Goal: Information Seeking & Learning: Check status

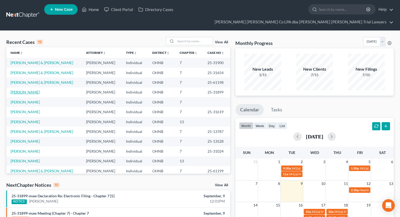
click at [22, 90] on link "[PERSON_NAME]" at bounding box center [25, 92] width 29 height 4
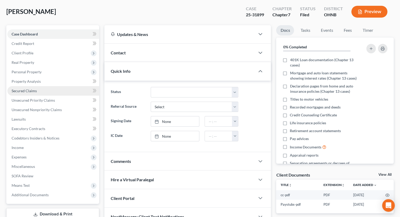
scroll to position [37, 0]
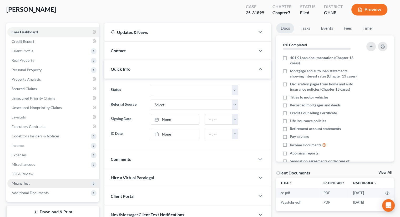
click at [30, 179] on span "Means Test" at bounding box center [53, 183] width 92 height 9
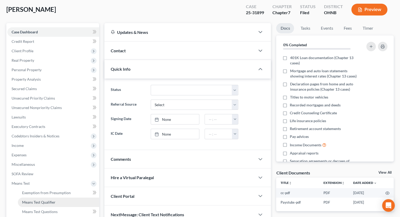
click at [37, 200] on span "Means Test Qualifier" at bounding box center [38, 202] width 33 height 4
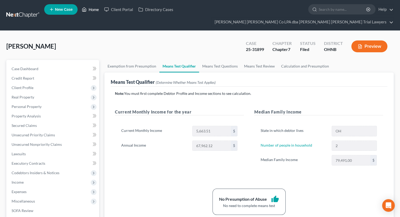
click at [95, 13] on link "Home" at bounding box center [90, 9] width 22 height 9
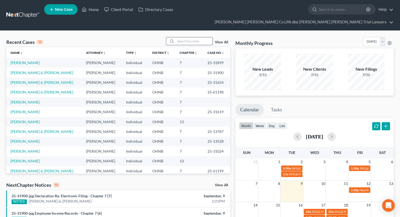
click at [185, 37] on input "search" at bounding box center [194, 41] width 37 height 8
type input "[PERSON_NAME]"
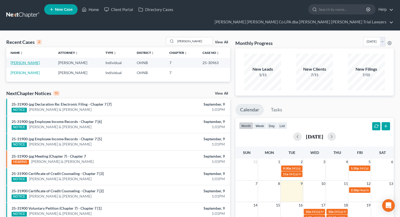
click at [24, 60] on link "[PERSON_NAME]" at bounding box center [25, 62] width 29 height 4
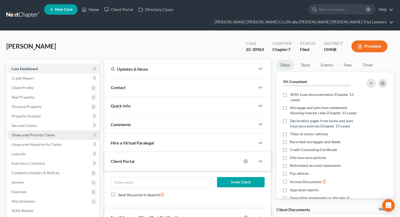
scroll to position [70, 0]
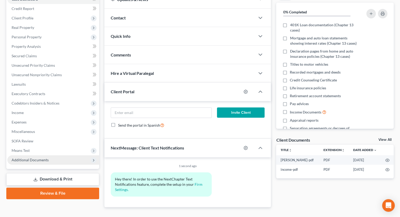
click at [41, 155] on span "Additional Documents" at bounding box center [53, 159] width 92 height 9
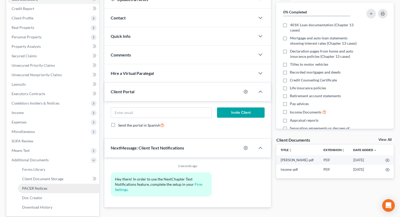
click at [46, 186] on span "PACER Notices" at bounding box center [34, 188] width 25 height 4
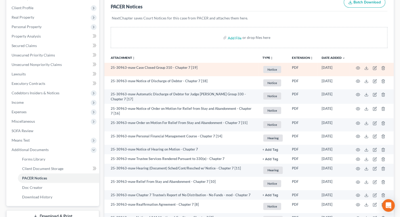
scroll to position [80, 0]
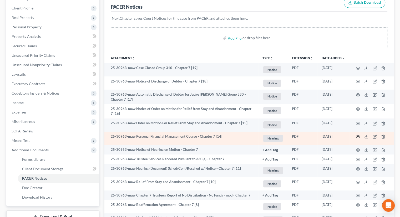
click at [358, 135] on icon "button" at bounding box center [358, 137] width 4 height 4
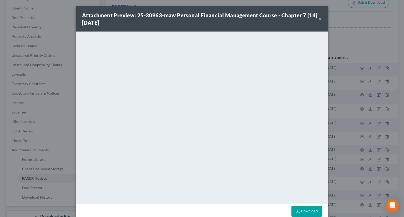
click at [318, 18] on button "×" at bounding box center [320, 19] width 4 height 6
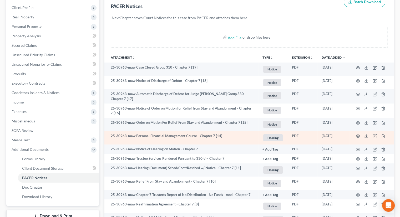
scroll to position [0, 0]
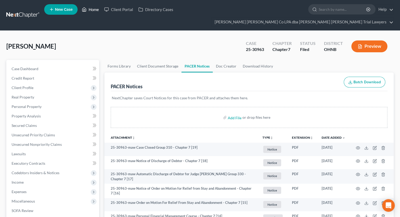
drag, startPoint x: 91, startPoint y: 12, endPoint x: 108, endPoint y: 30, distance: 25.1
click at [91, 12] on link "Home" at bounding box center [90, 9] width 22 height 9
